Goal: Transaction & Acquisition: Book appointment/travel/reservation

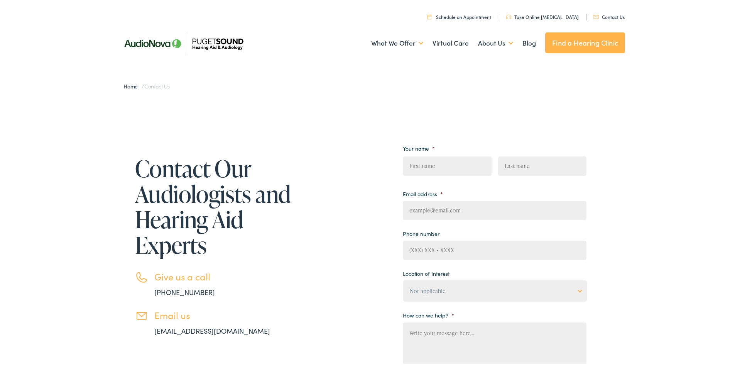
click at [420, 164] on input "First" at bounding box center [447, 164] width 88 height 19
type input "Sirisha"
type input "Bhamidipaty"
type input "siri.bhamidipaty@gmail.com"
type input "(425) 922-7541"
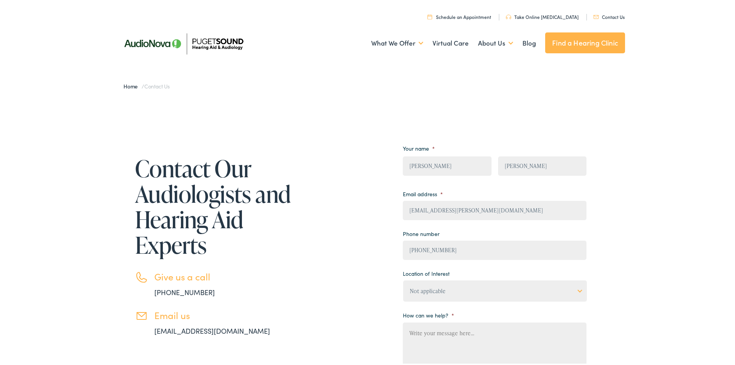
click at [530, 289] on select "Not applicable Audiology & Hearing Clinic, Paris Blount Hearing & Speech, Maryv…" at bounding box center [495, 288] width 184 height 21
select select "Not applicable"
click at [403, 278] on select "Not applicable Audiology & Hearing Clinic, Paris Blount Hearing & Speech, Maryv…" at bounding box center [495, 288] width 184 height 21
click at [484, 14] on link "Schedule an Appointment" at bounding box center [459, 15] width 64 height 7
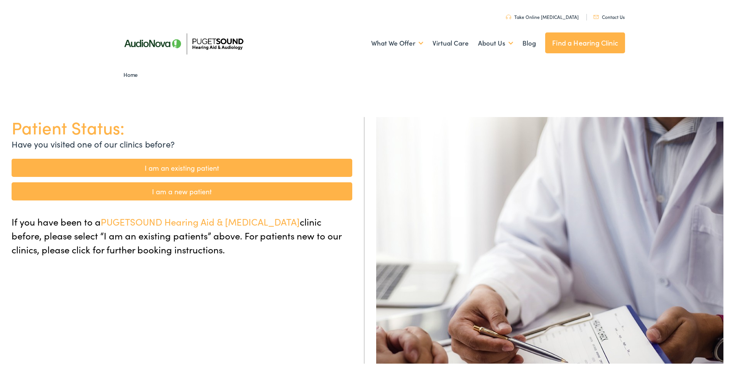
click at [178, 191] on link "I am a new patient" at bounding box center [182, 190] width 341 height 18
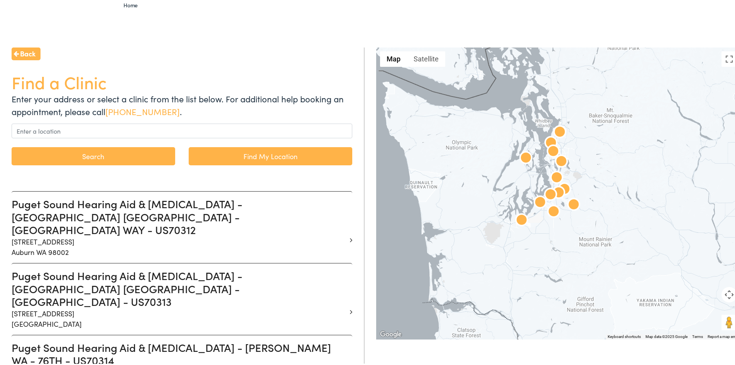
scroll to position [77, 0]
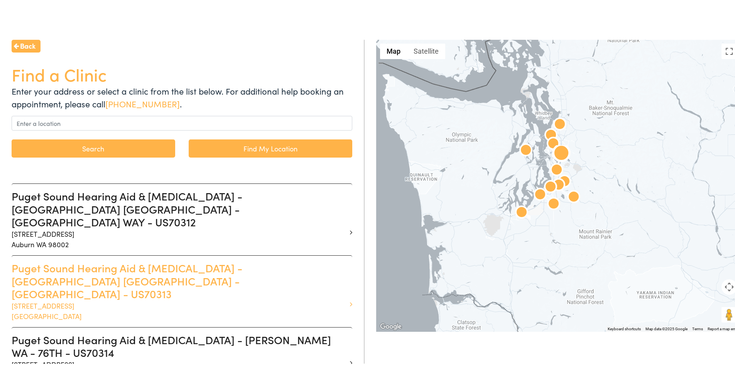
click at [194, 260] on h3 "Puget Sound Hearing Aid & [MEDICAL_DATA] - [GEOGRAPHIC_DATA] [GEOGRAPHIC_DATA] …" at bounding box center [179, 279] width 335 height 39
